Goal: Task Accomplishment & Management: Use online tool/utility

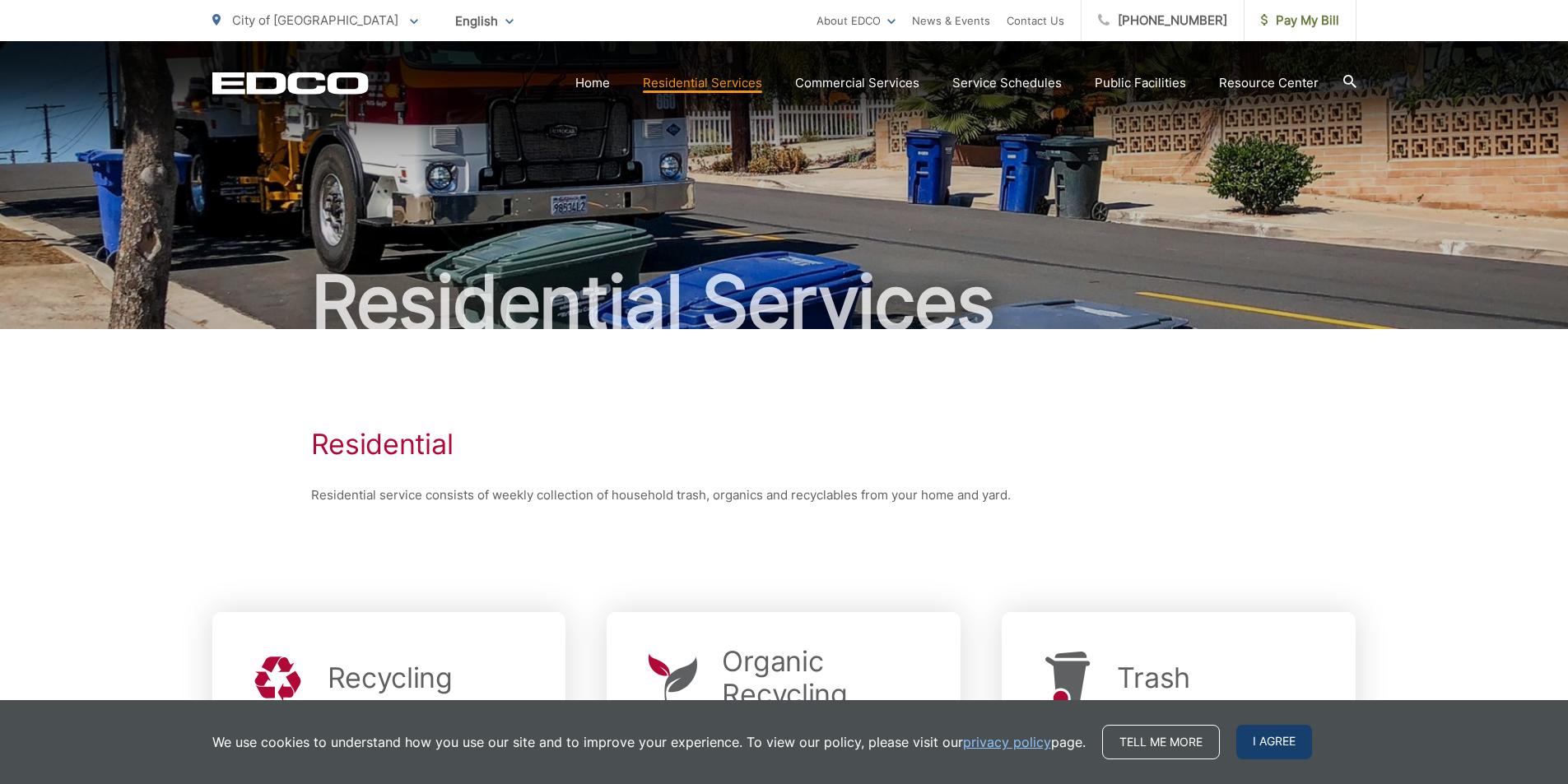
click at [1261, 737] on span "I agree" at bounding box center [1274, 742] width 75 height 35
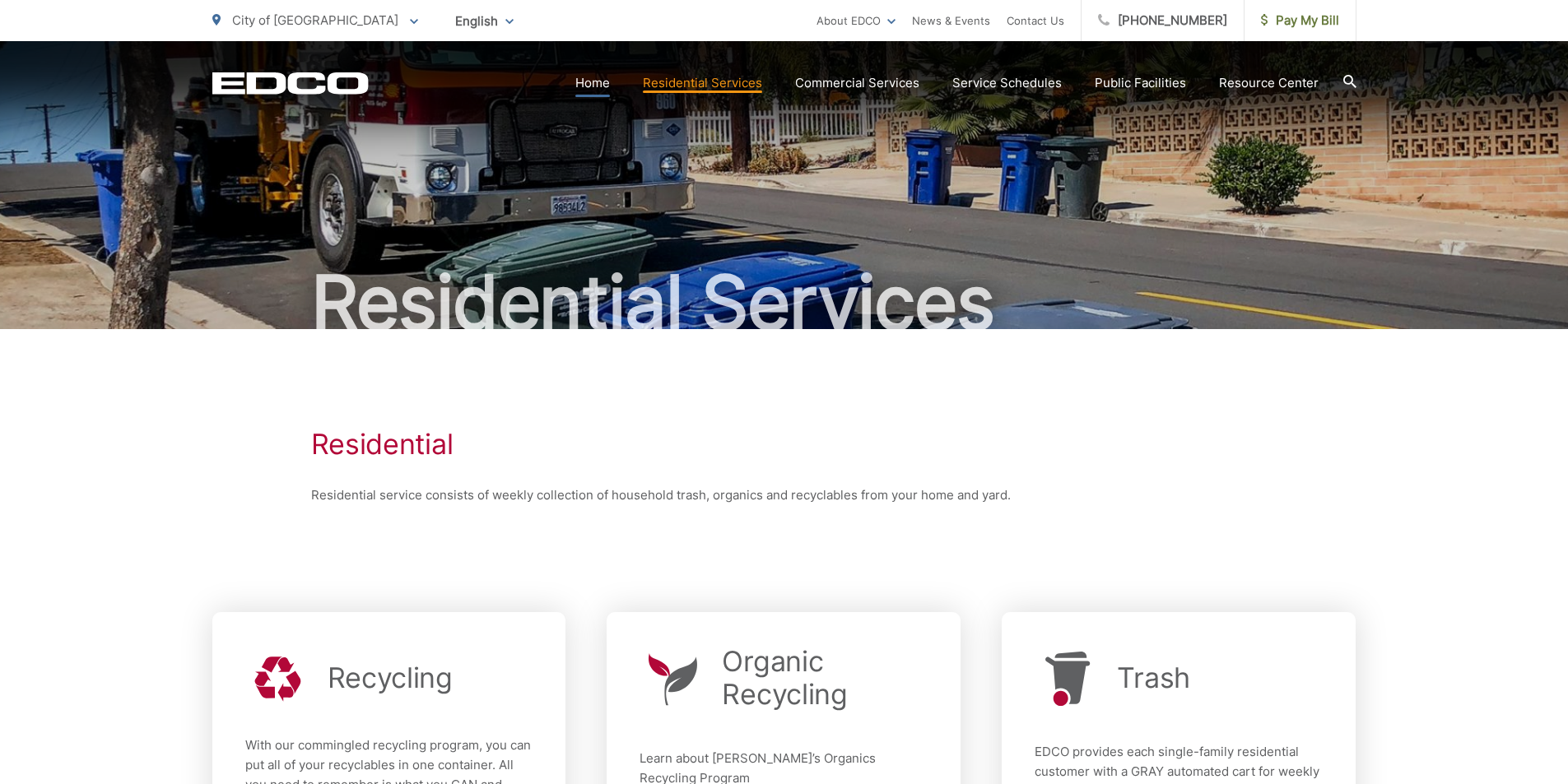
click at [595, 81] on link "Home" at bounding box center [592, 84] width 35 height 20
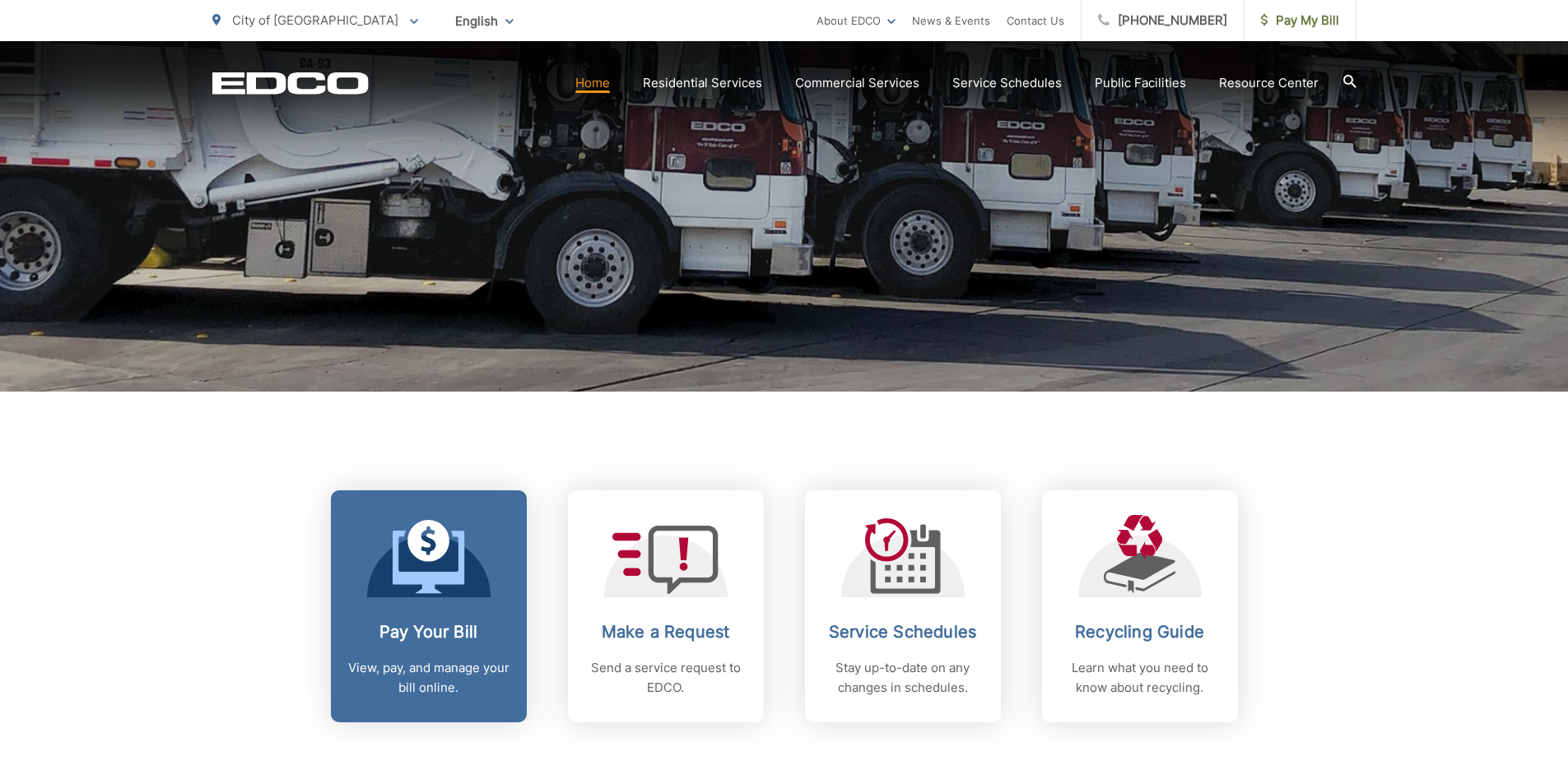
scroll to position [411, 0]
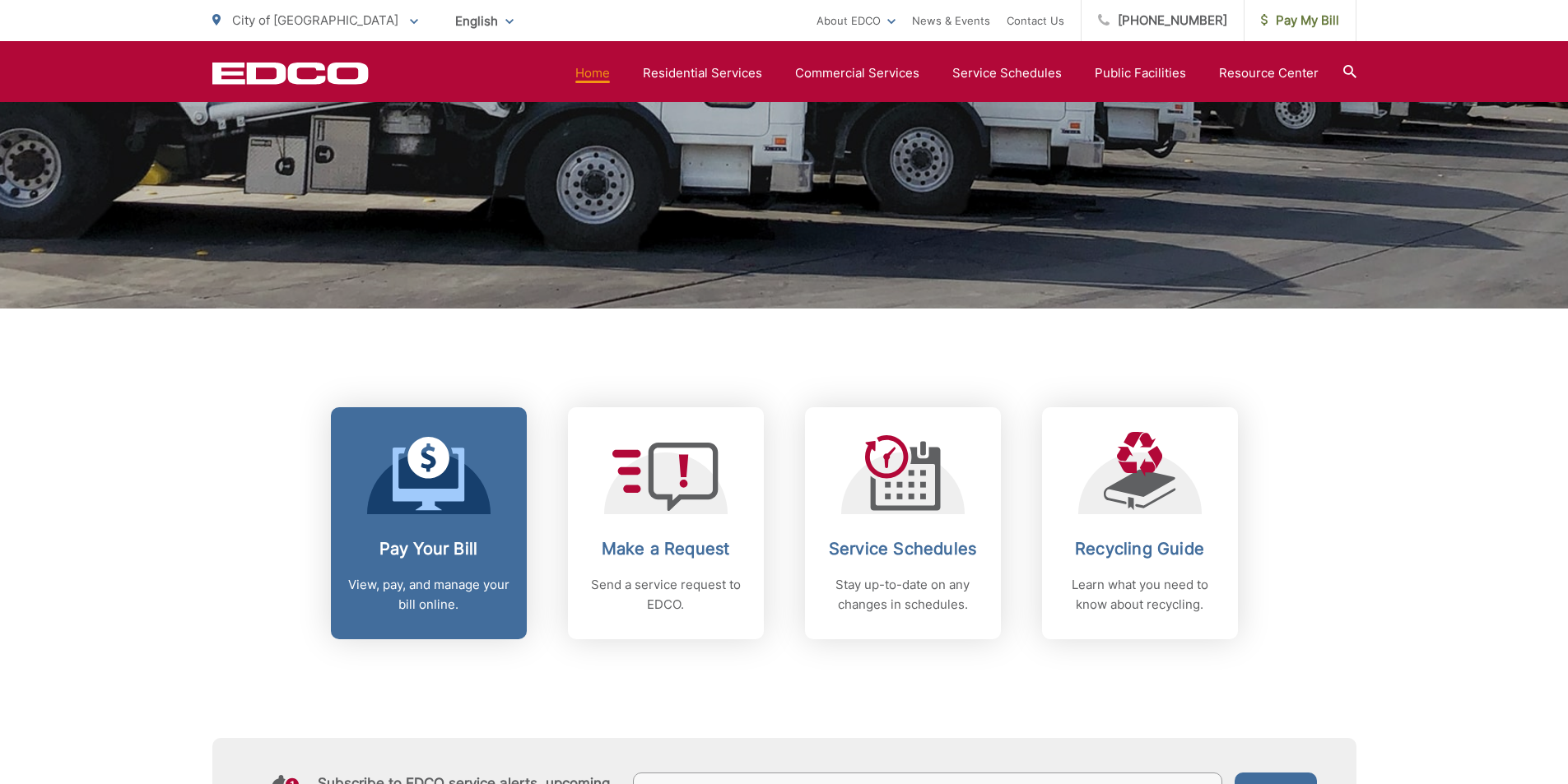
click at [463, 452] on icon at bounding box center [428, 478] width 72 height 62
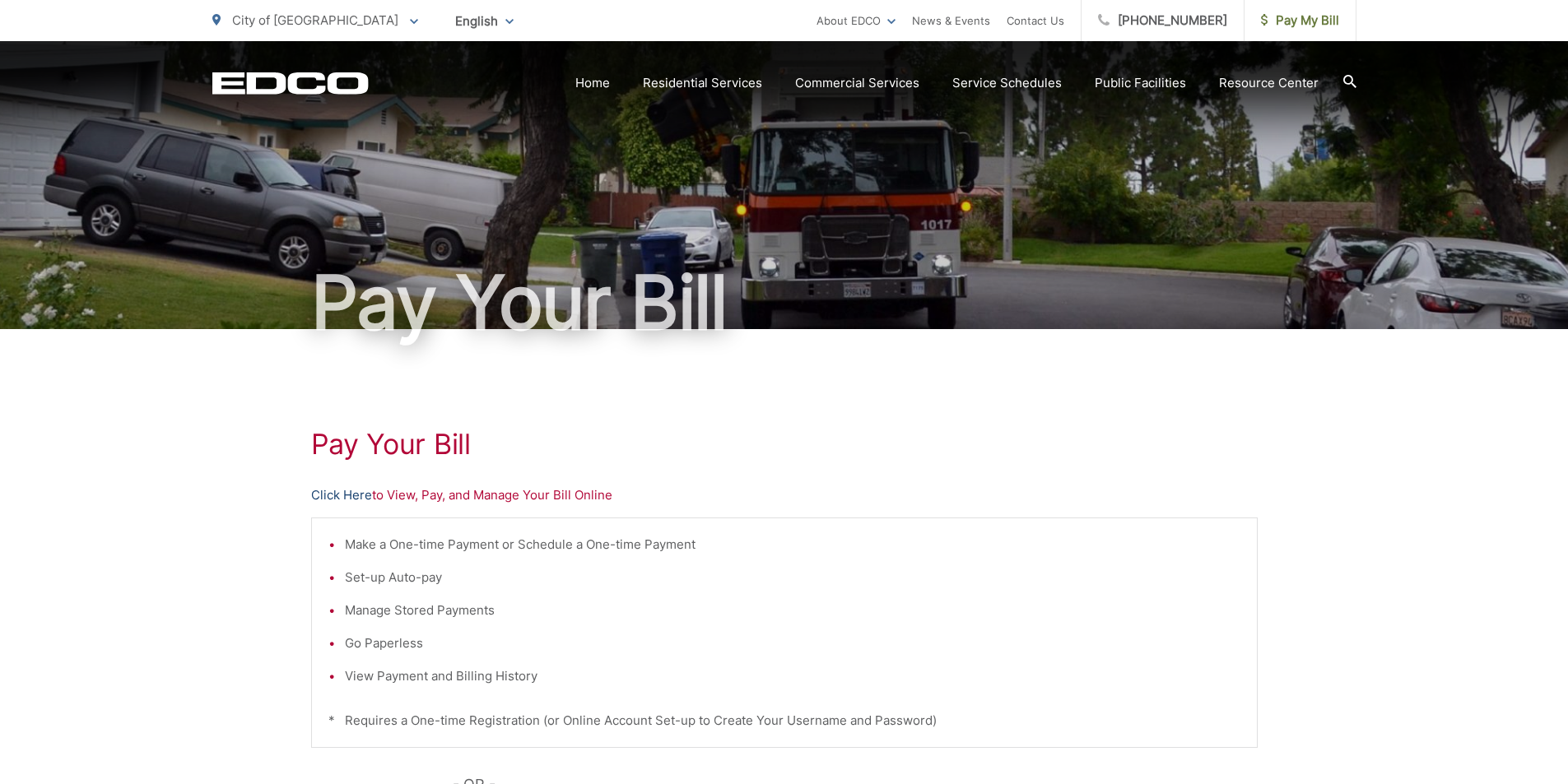
click at [353, 493] on link "Click Here" at bounding box center [342, 496] width 61 height 20
